Goal: Find specific fact: Find specific fact

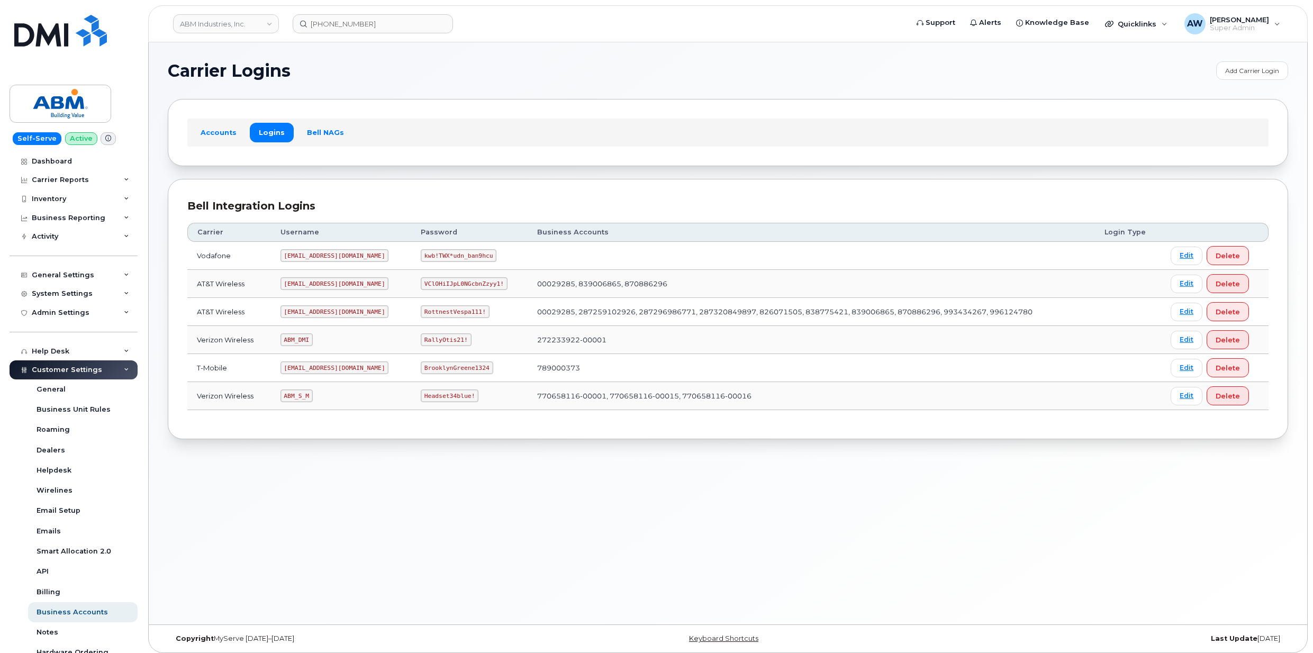
click at [205, 30] on link "ABM Industries, Inc." at bounding box center [226, 23] width 106 height 19
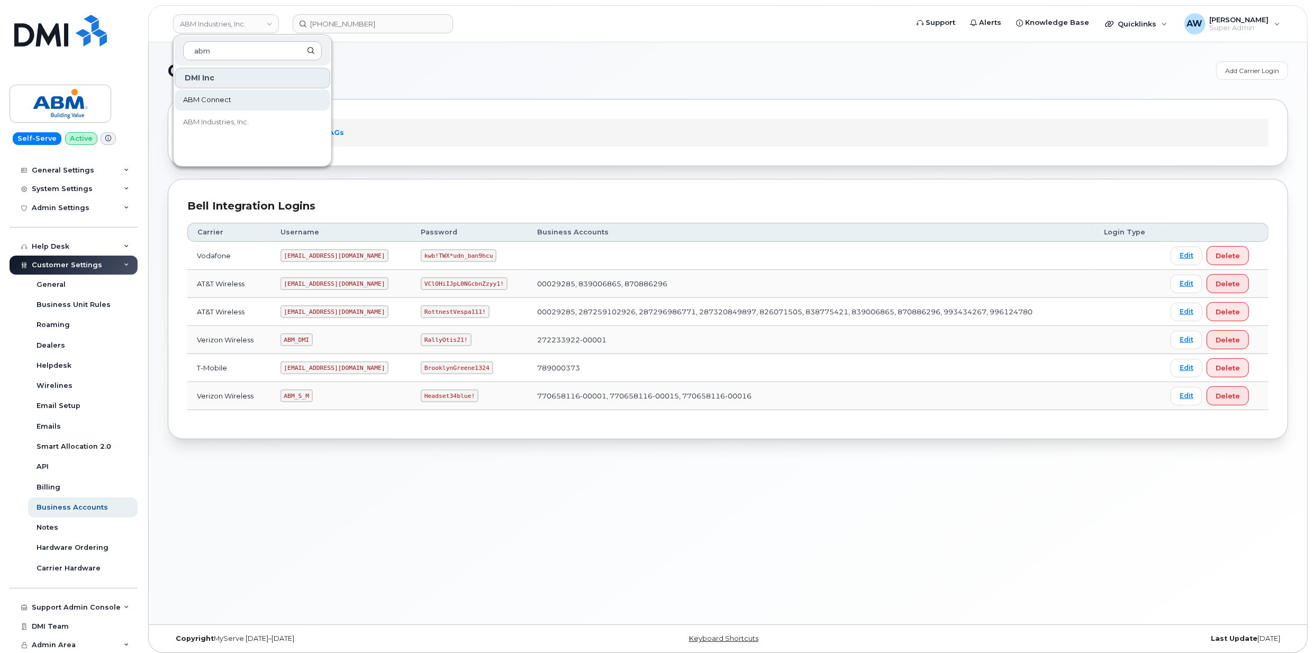
type input "abm"
click at [230, 97] on span "ABM Connect" at bounding box center [207, 100] width 48 height 11
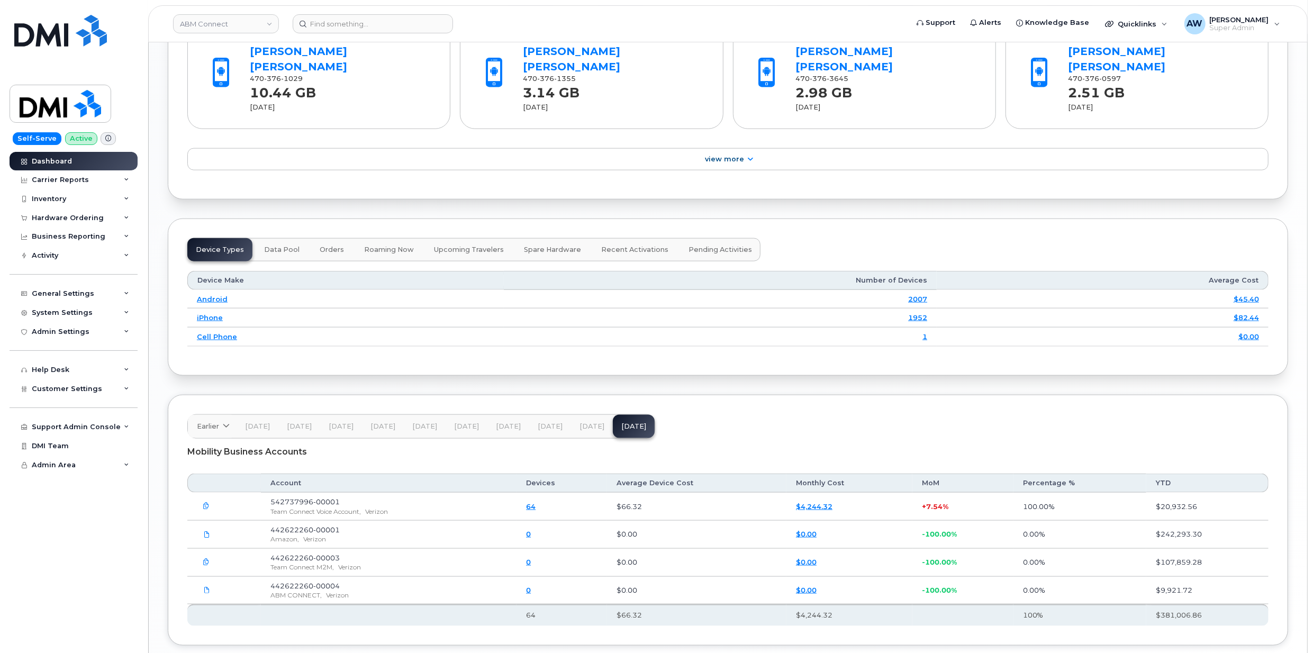
scroll to position [1222, 0]
click at [75, 155] on link "Dashboard" at bounding box center [74, 161] width 128 height 19
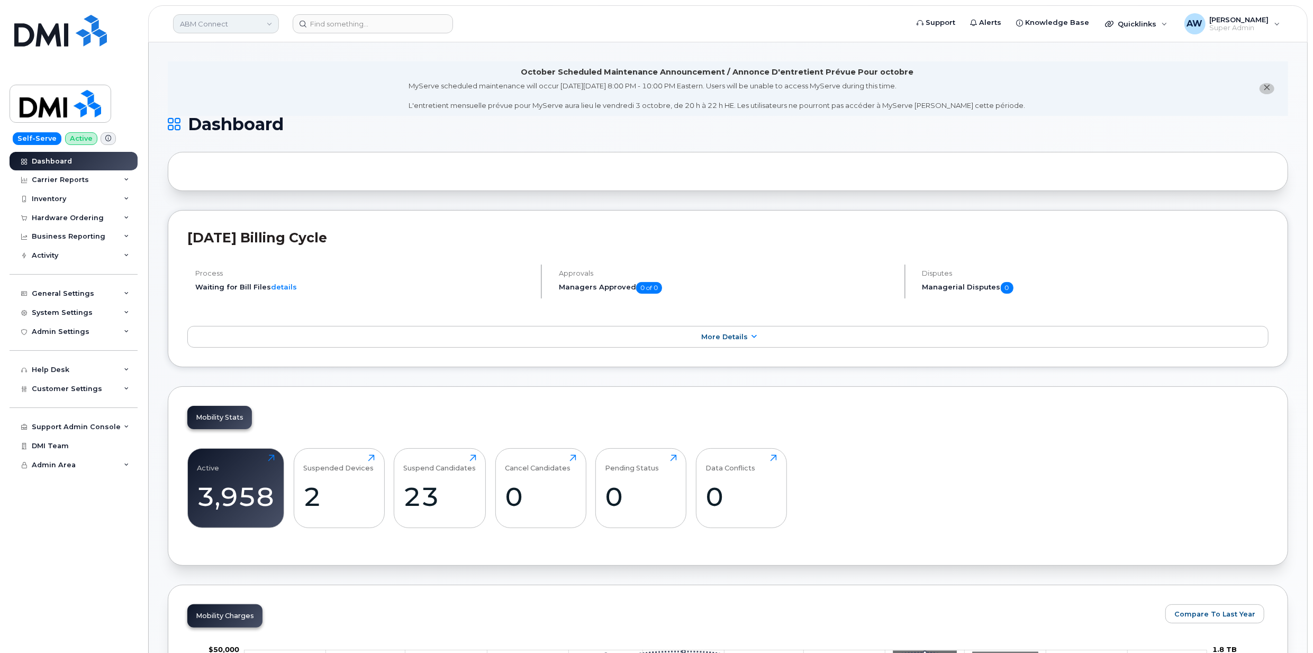
click at [225, 17] on link "ABM Connect" at bounding box center [226, 23] width 106 height 19
type input "abm"
click at [243, 128] on span "ABM Industries, Inc." at bounding box center [216, 122] width 66 height 11
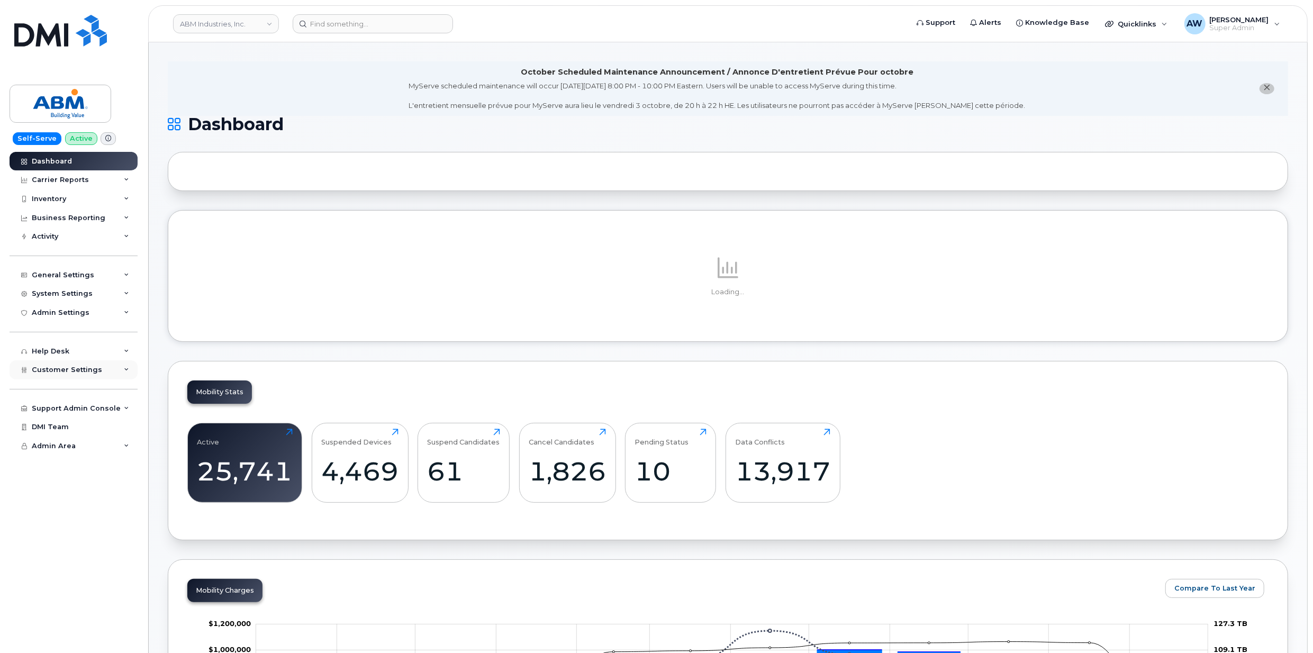
click at [82, 368] on span "Customer Settings" at bounding box center [67, 370] width 70 height 8
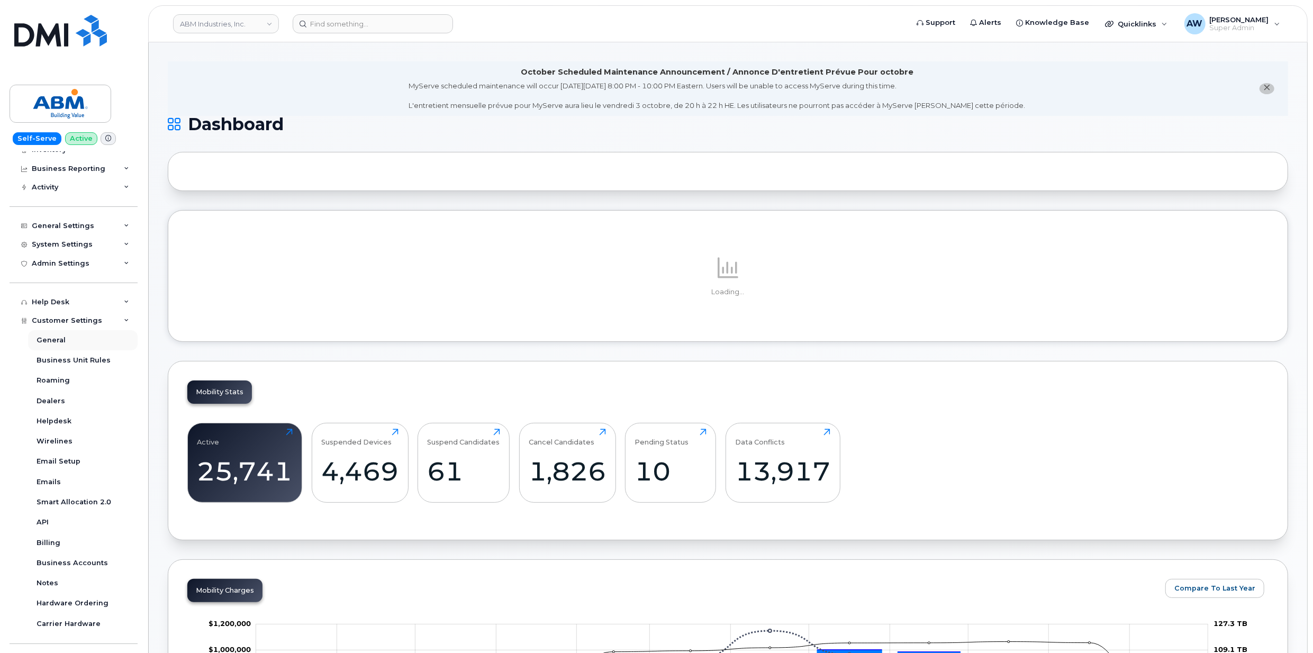
scroll to position [105, 0]
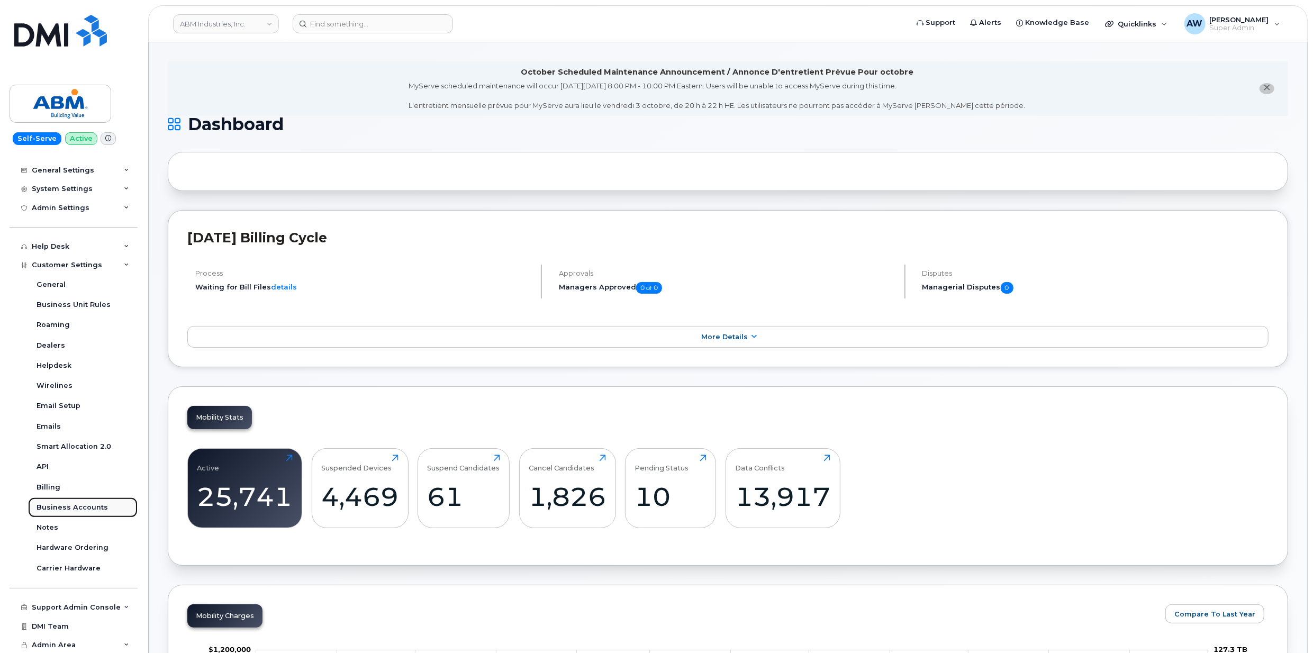
click at [103, 509] on link "Business Accounts" at bounding box center [83, 508] width 110 height 20
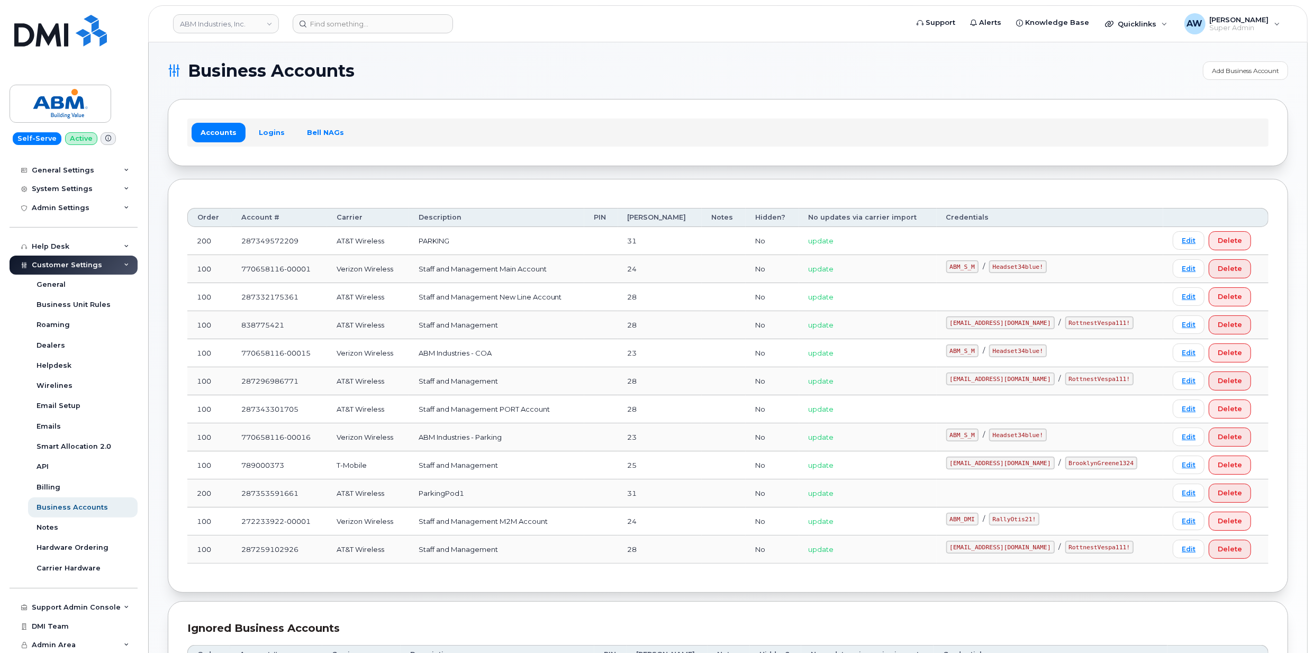
click at [266, 122] on div "Accounts Logins Bell NAGs" at bounding box center [727, 133] width 1081 height 28
click at [267, 133] on link "Logins" at bounding box center [272, 132] width 44 height 19
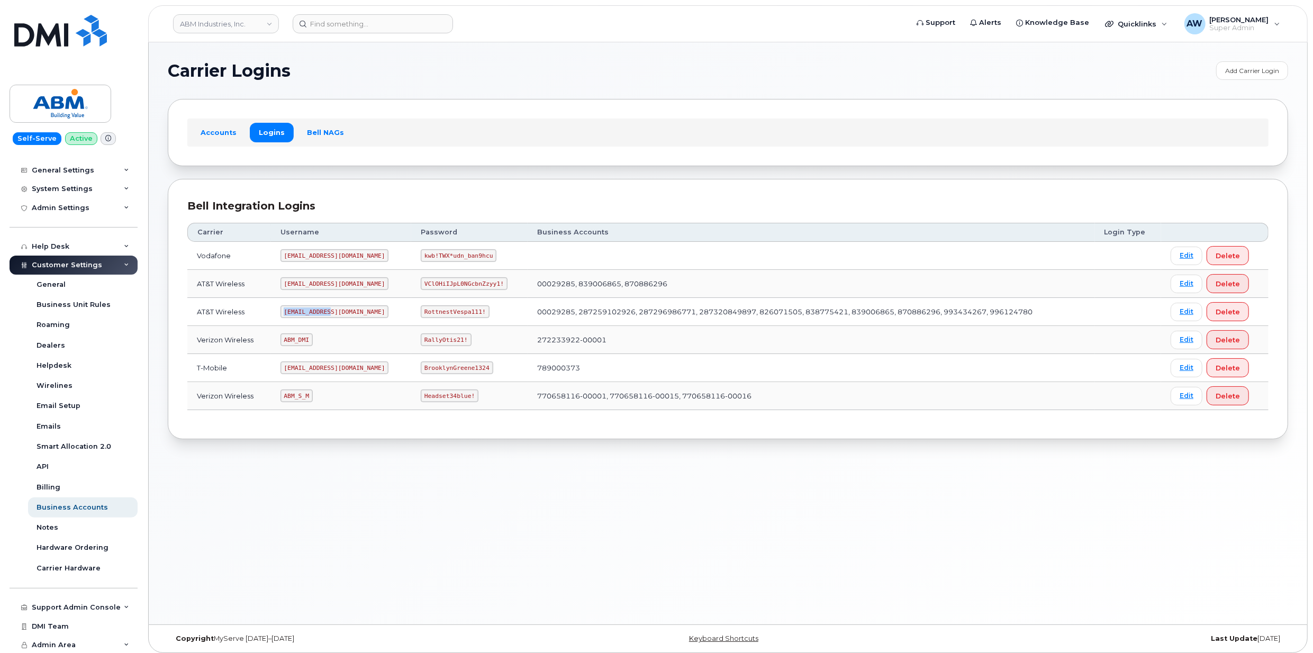
drag, startPoint x: 288, startPoint y: 315, endPoint x: 329, endPoint y: 313, distance: 41.3
click at [329, 313] on code "[EMAIL_ADDRESS][DOMAIN_NAME]" at bounding box center [335, 311] width 109 height 13
copy code "[EMAIL_ADDRESS][DOMAIN_NAME]"
drag, startPoint x: 390, startPoint y: 314, endPoint x: 460, endPoint y: 314, distance: 69.9
click at [460, 314] on td "RottnestVespa111!" at bounding box center [469, 312] width 116 height 28
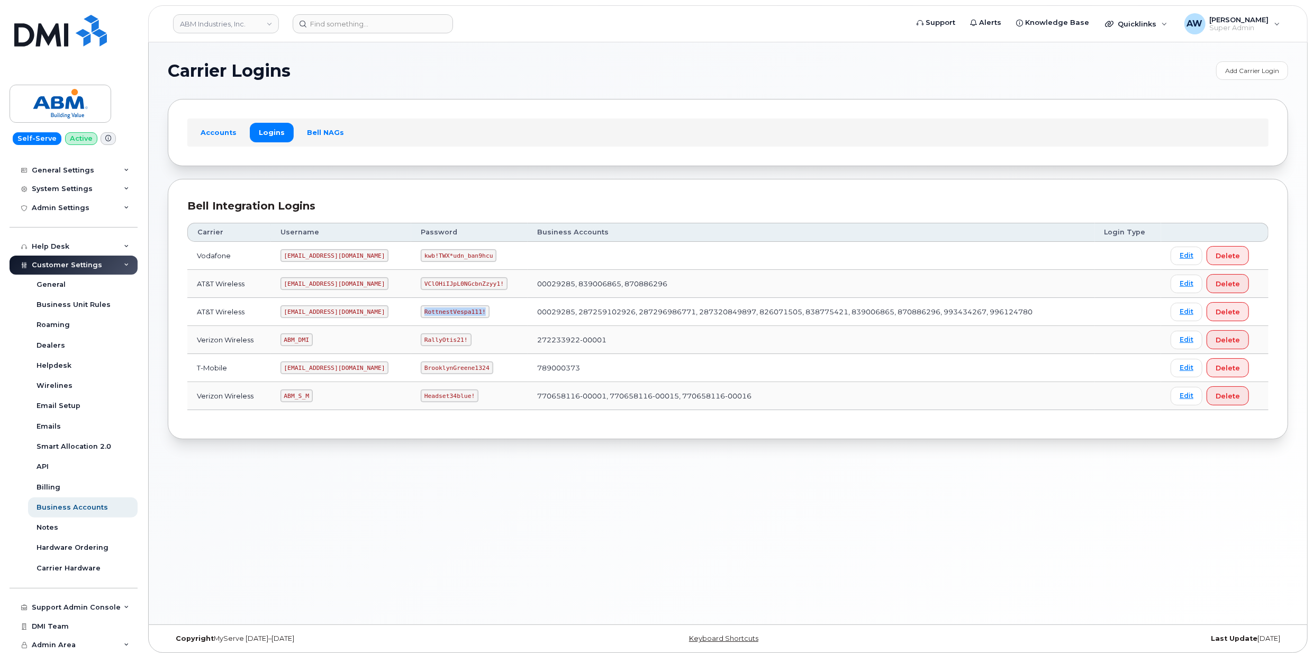
copy code "RottnestVespa111!"
